Goal: Transaction & Acquisition: Purchase product/service

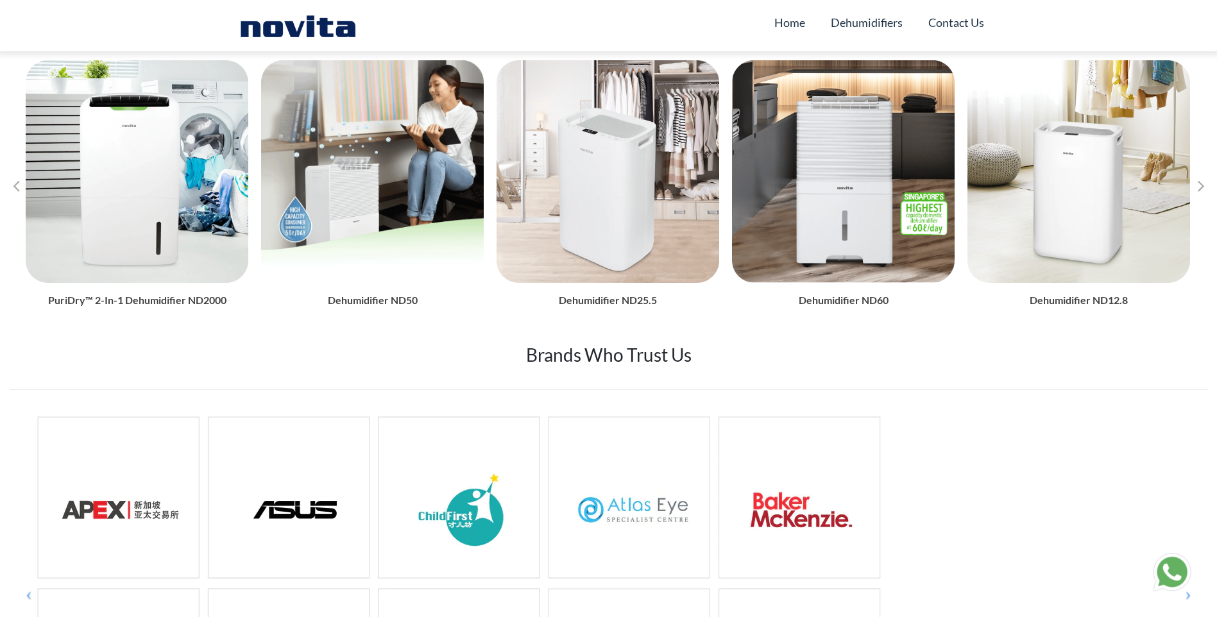
scroll to position [1540, 0]
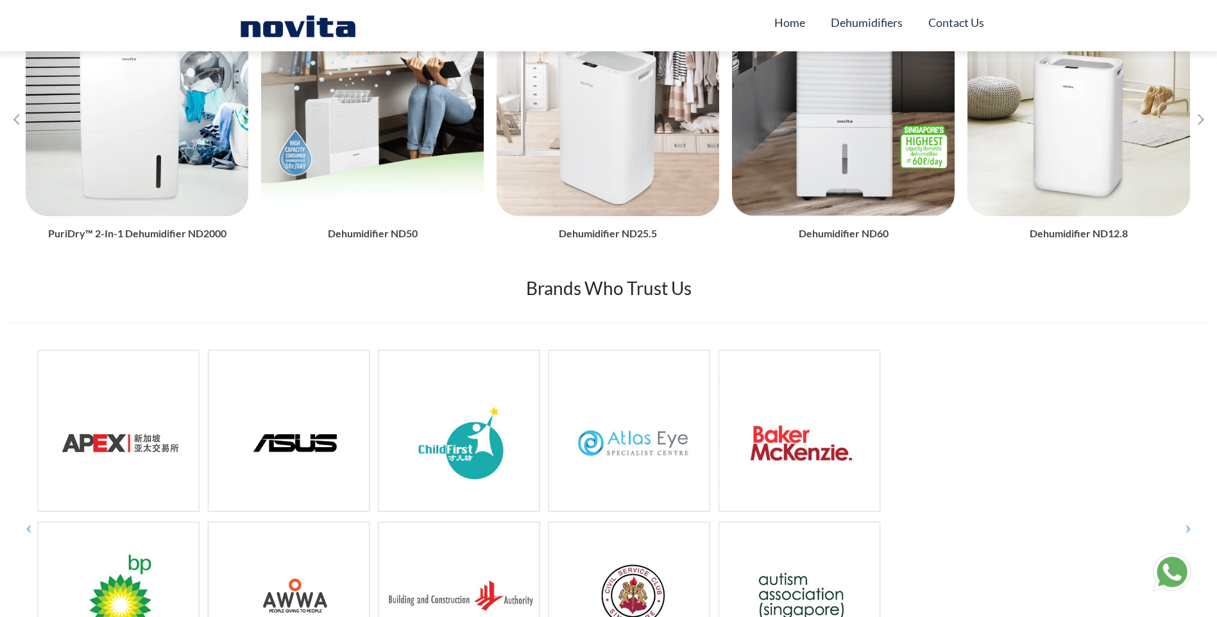
click at [1206, 114] on div "Next slide" at bounding box center [1201, 118] width 19 height 19
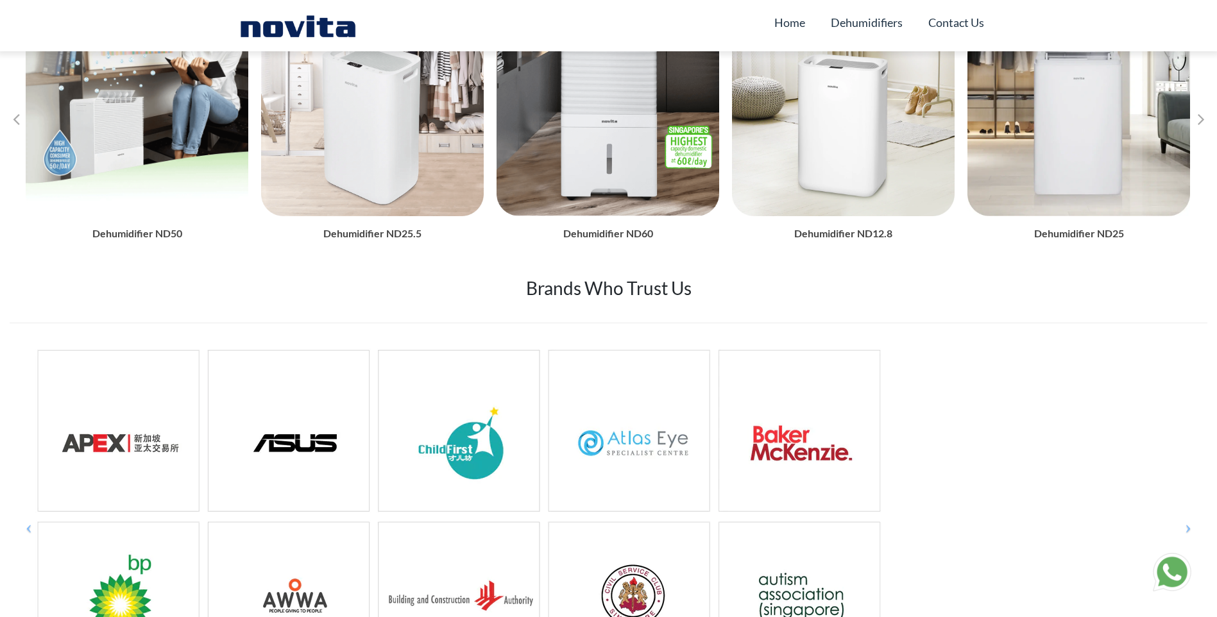
click at [1206, 114] on div "Next slide" at bounding box center [1201, 118] width 19 height 19
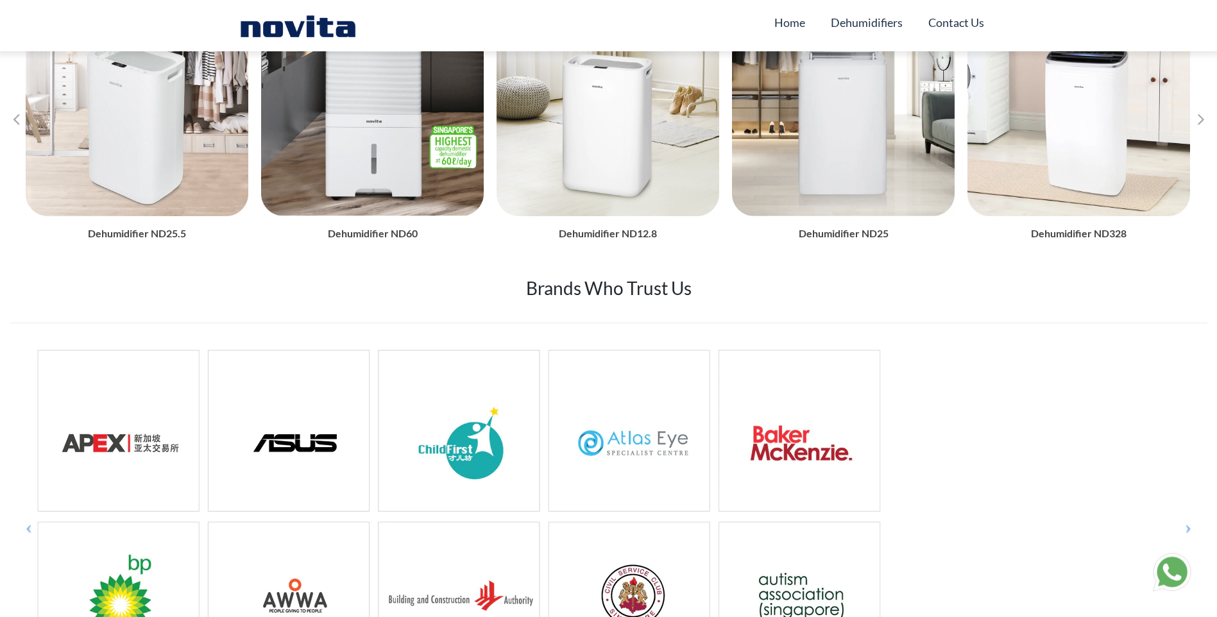
click at [1206, 114] on div "Next slide" at bounding box center [1201, 118] width 19 height 19
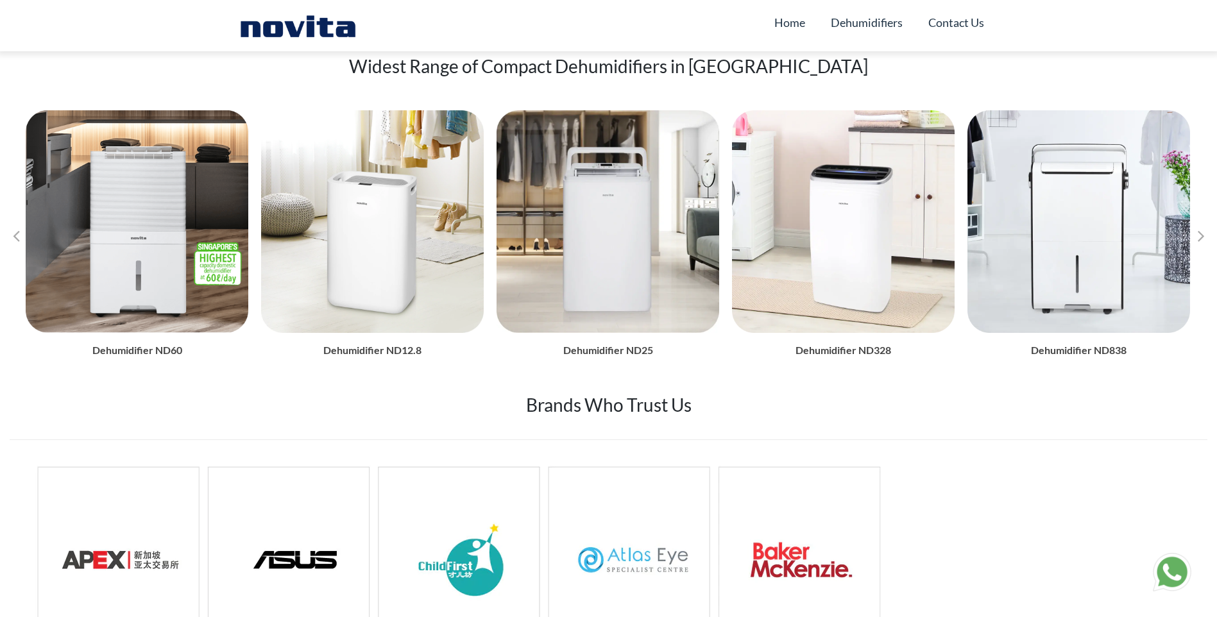
scroll to position [1412, 0]
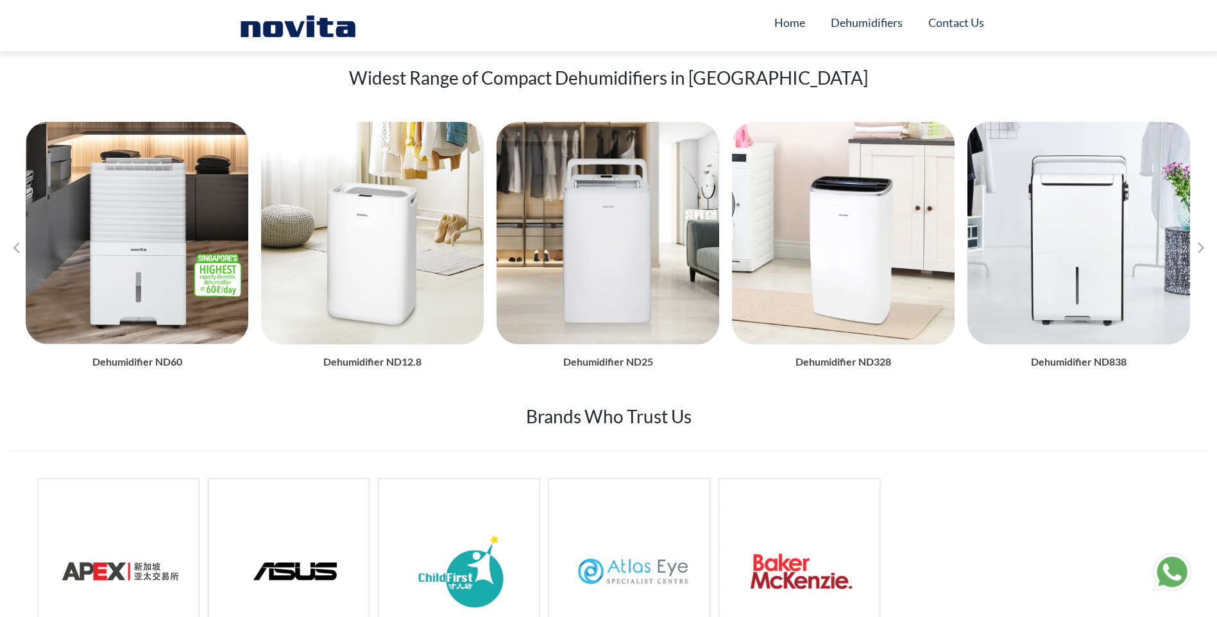
click at [1210, 243] on div "Next slide" at bounding box center [1201, 246] width 19 height 19
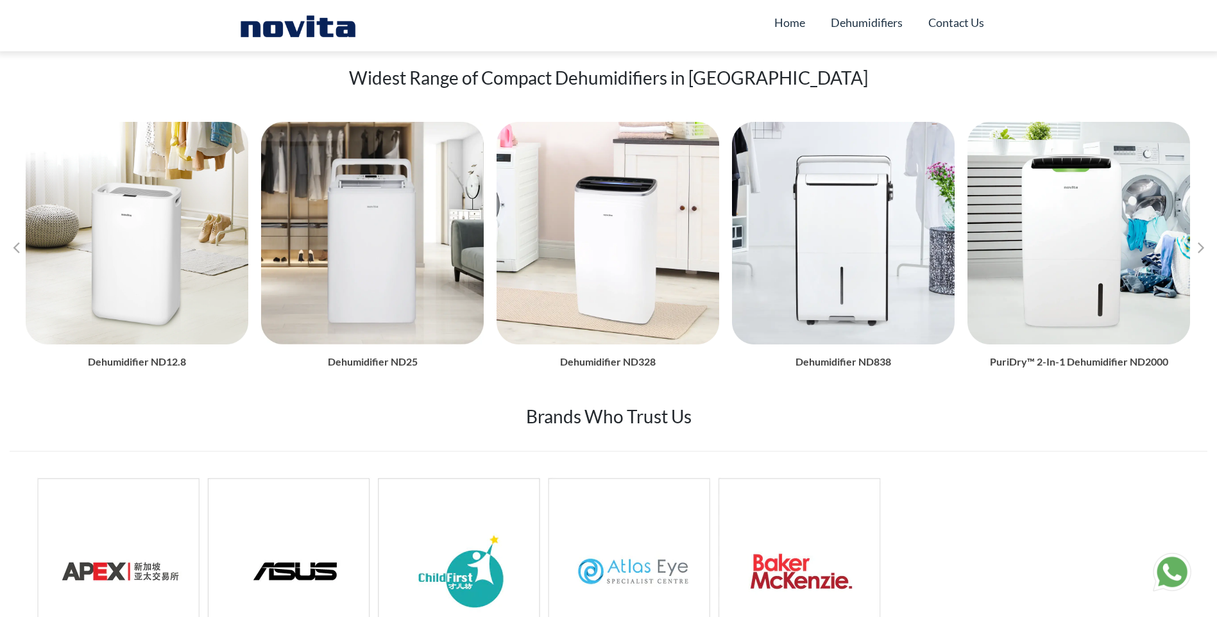
click at [1210, 243] on div "Next slide" at bounding box center [1201, 246] width 19 height 19
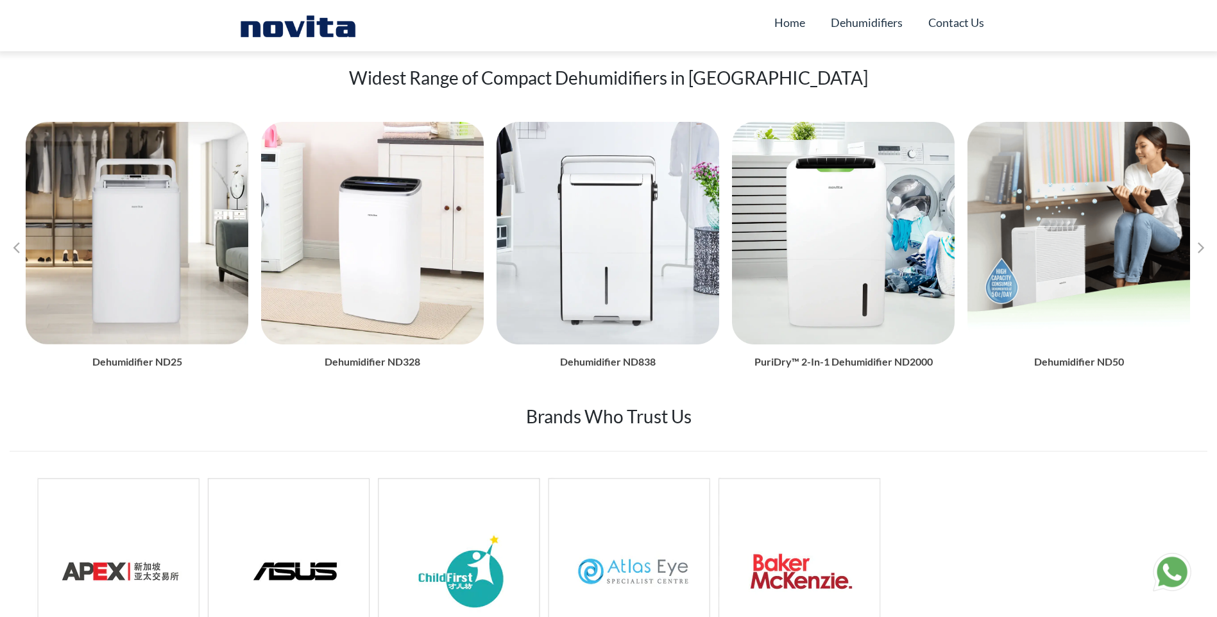
click at [1210, 243] on div "Next slide" at bounding box center [1201, 246] width 19 height 19
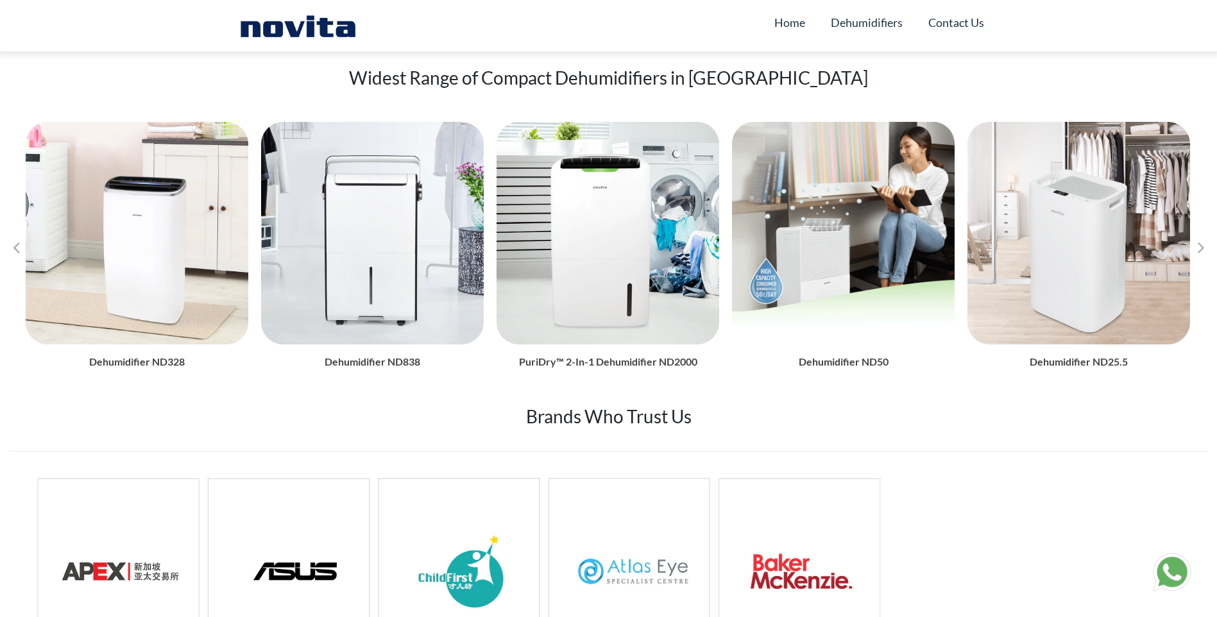
click at [1210, 243] on div "Next slide" at bounding box center [1201, 246] width 19 height 19
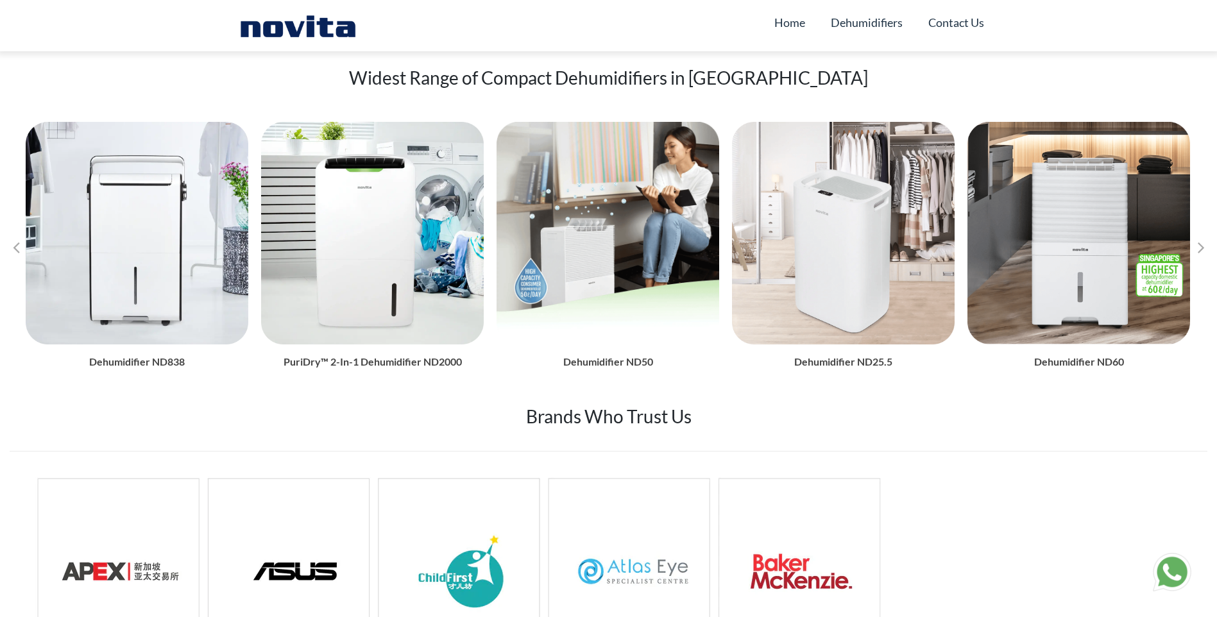
click at [1210, 243] on div "Next slide" at bounding box center [1201, 246] width 19 height 19
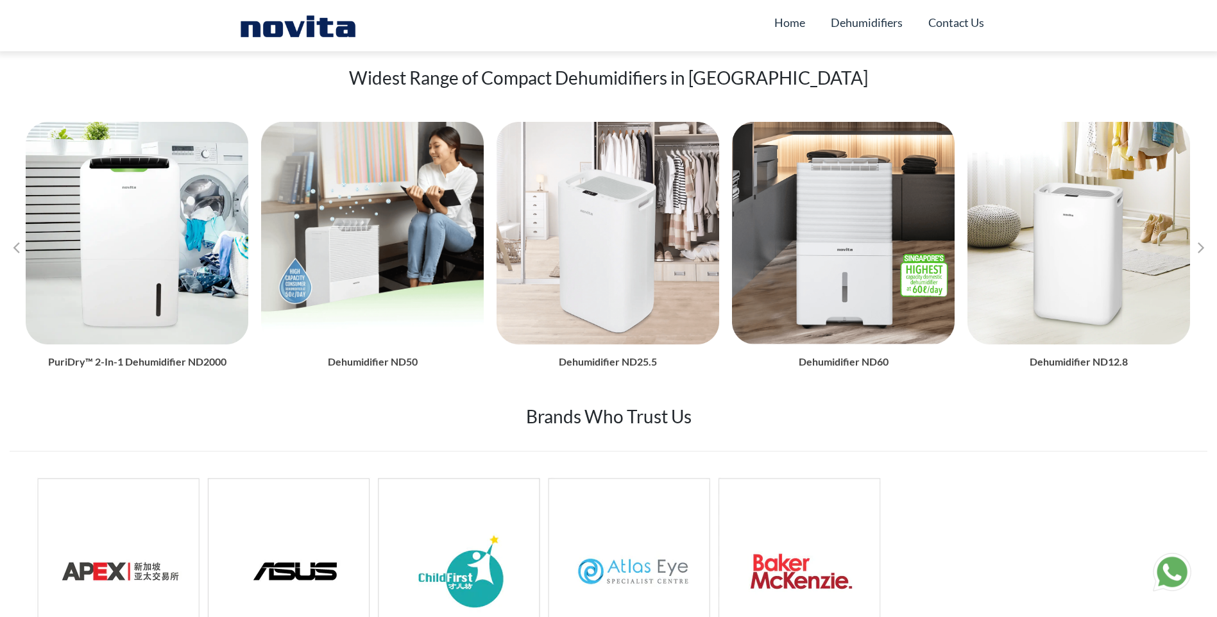
click at [1210, 243] on div "Next slide" at bounding box center [1201, 246] width 19 height 19
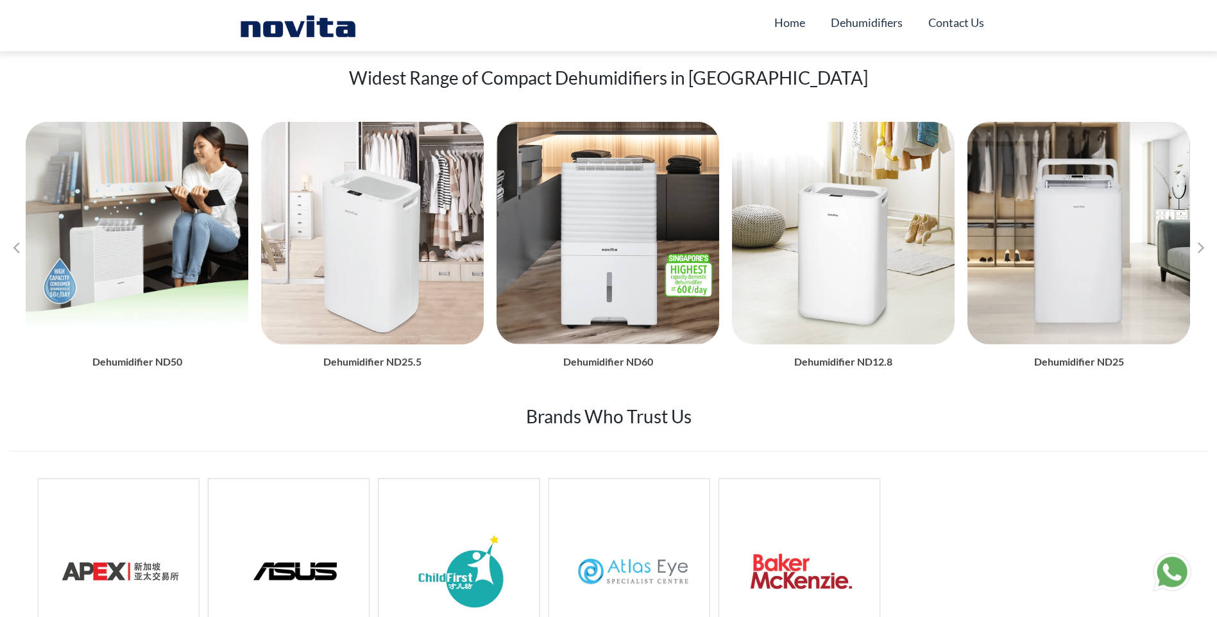
click at [1210, 243] on div "Next slide" at bounding box center [1201, 246] width 19 height 19
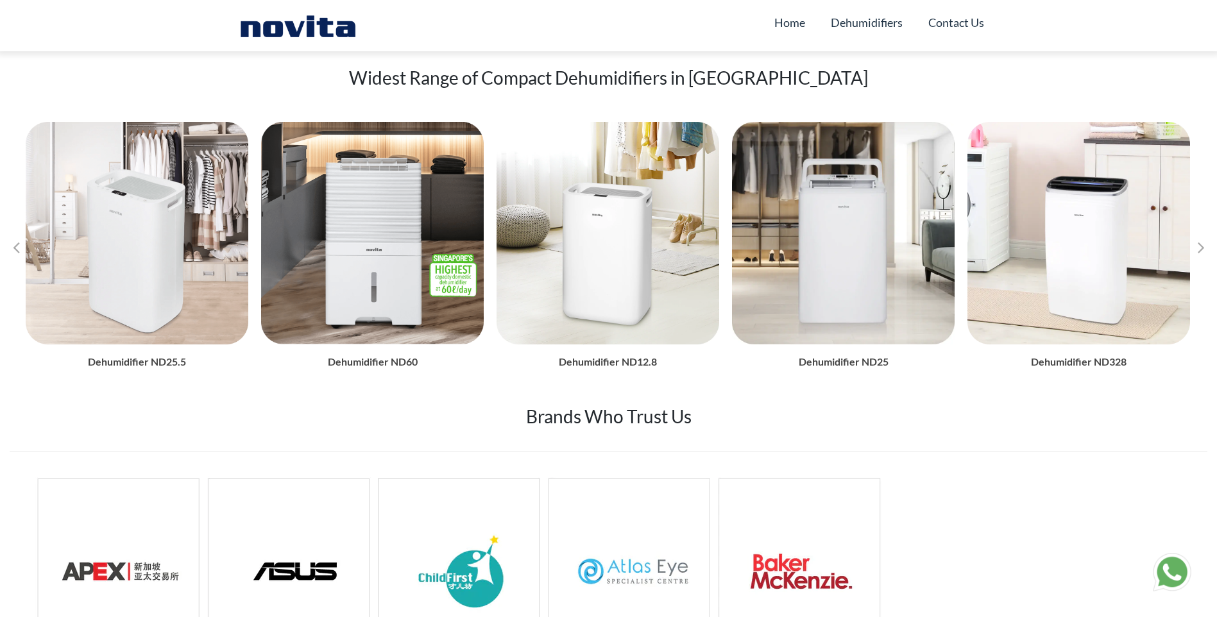
click at [1210, 243] on div "Next slide" at bounding box center [1201, 246] width 19 height 19
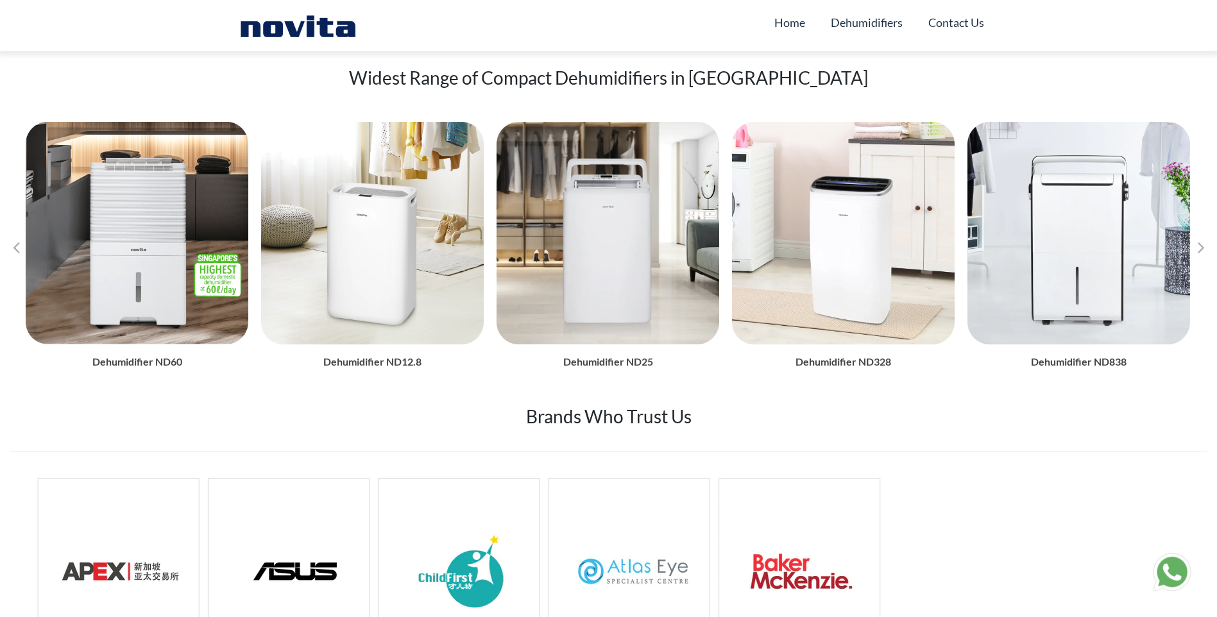
click at [1210, 243] on div "Next slide" at bounding box center [1201, 246] width 19 height 19
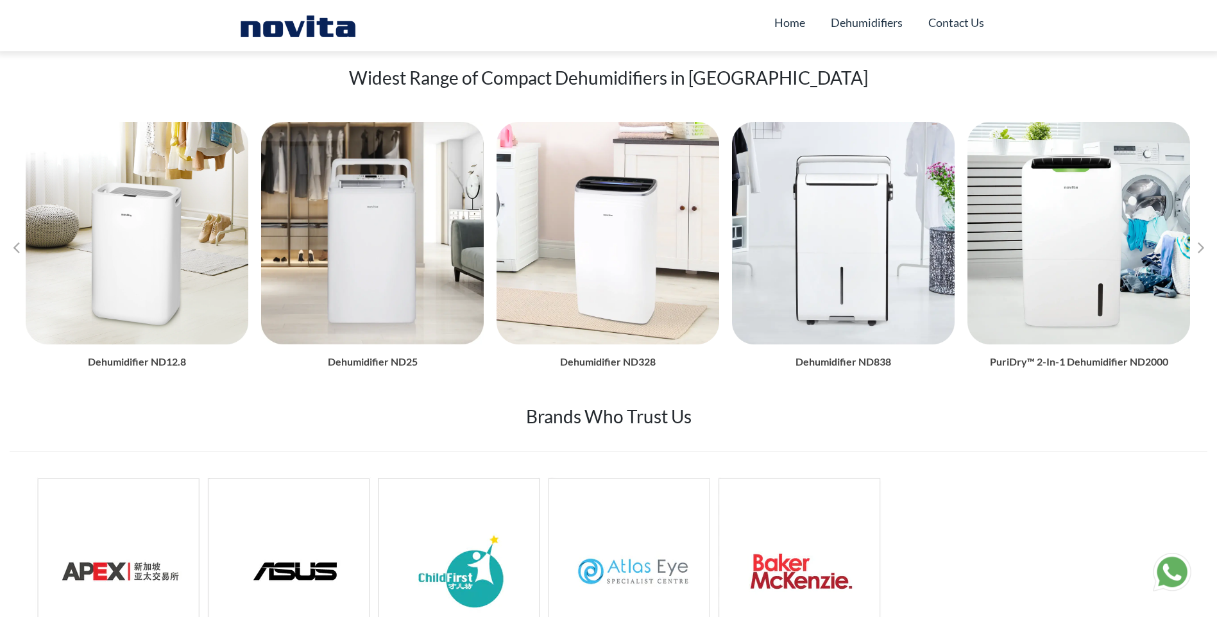
click at [1210, 243] on div "Next slide" at bounding box center [1201, 246] width 19 height 19
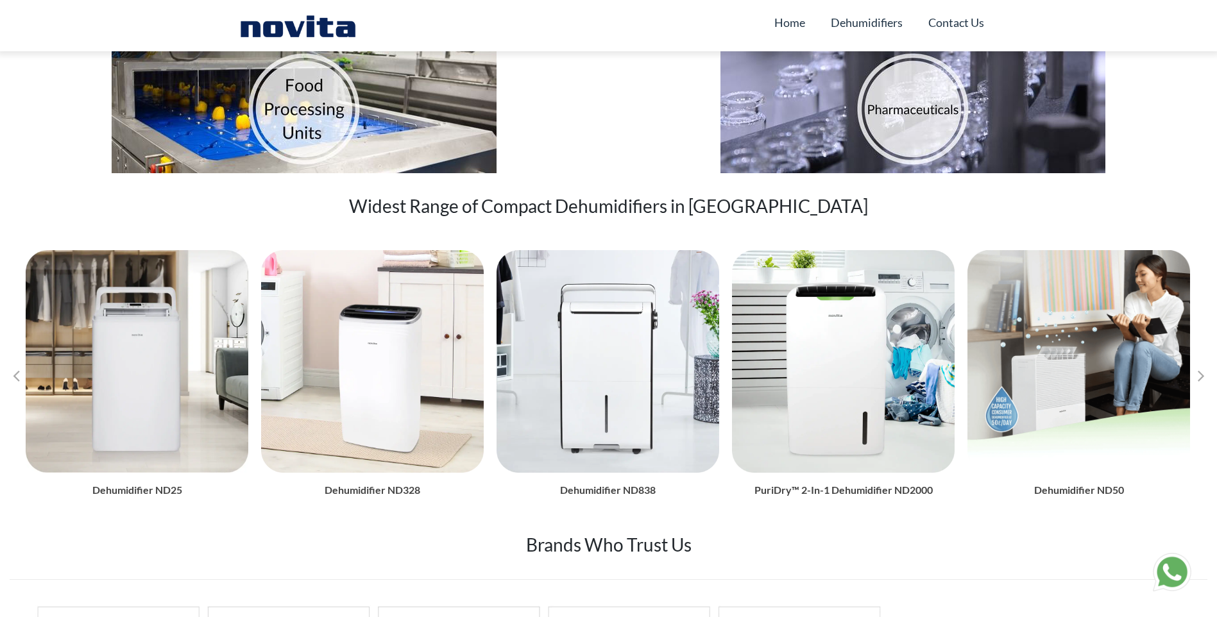
scroll to position [1219, 0]
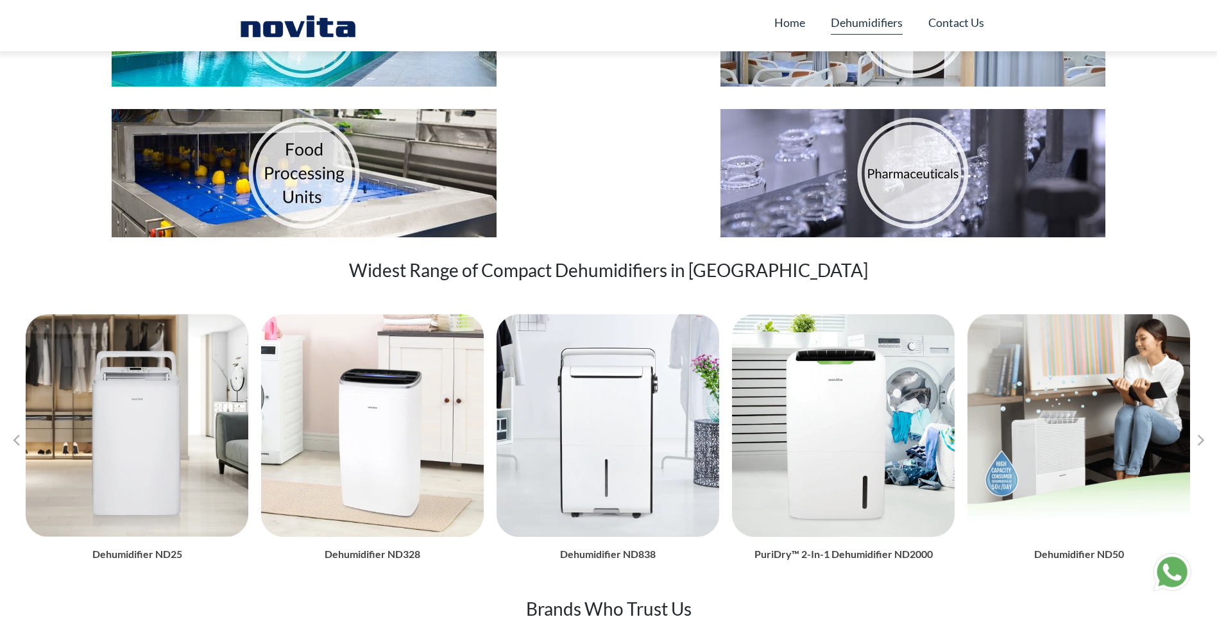
click at [864, 19] on link "Dehumidifiers" at bounding box center [867, 22] width 72 height 24
